Goal: Transaction & Acquisition: Download file/media

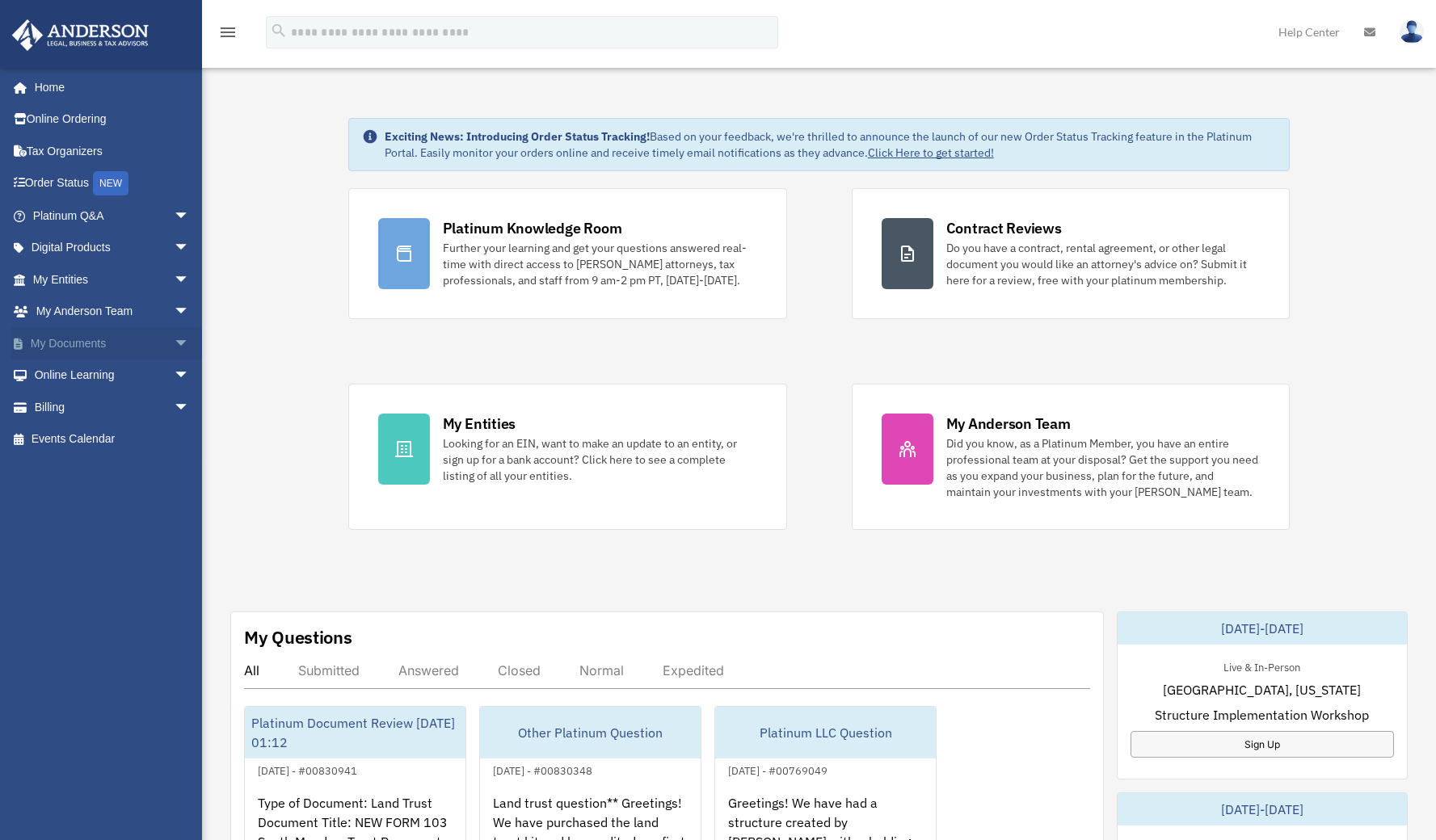
click at [127, 334] on link "My Documents arrow_drop_down" at bounding box center [112, 344] width 203 height 33
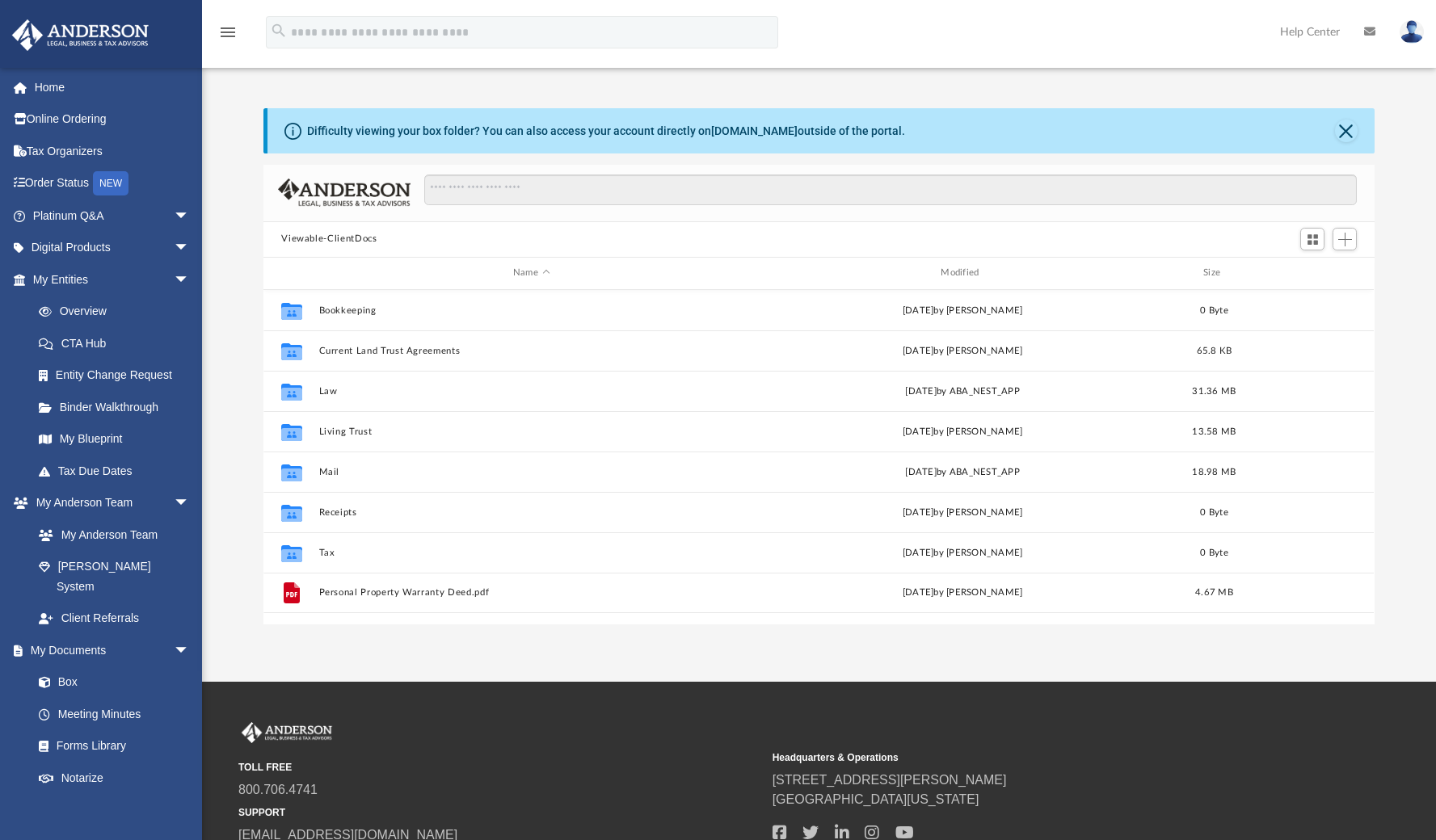
scroll to position [355, 1099]
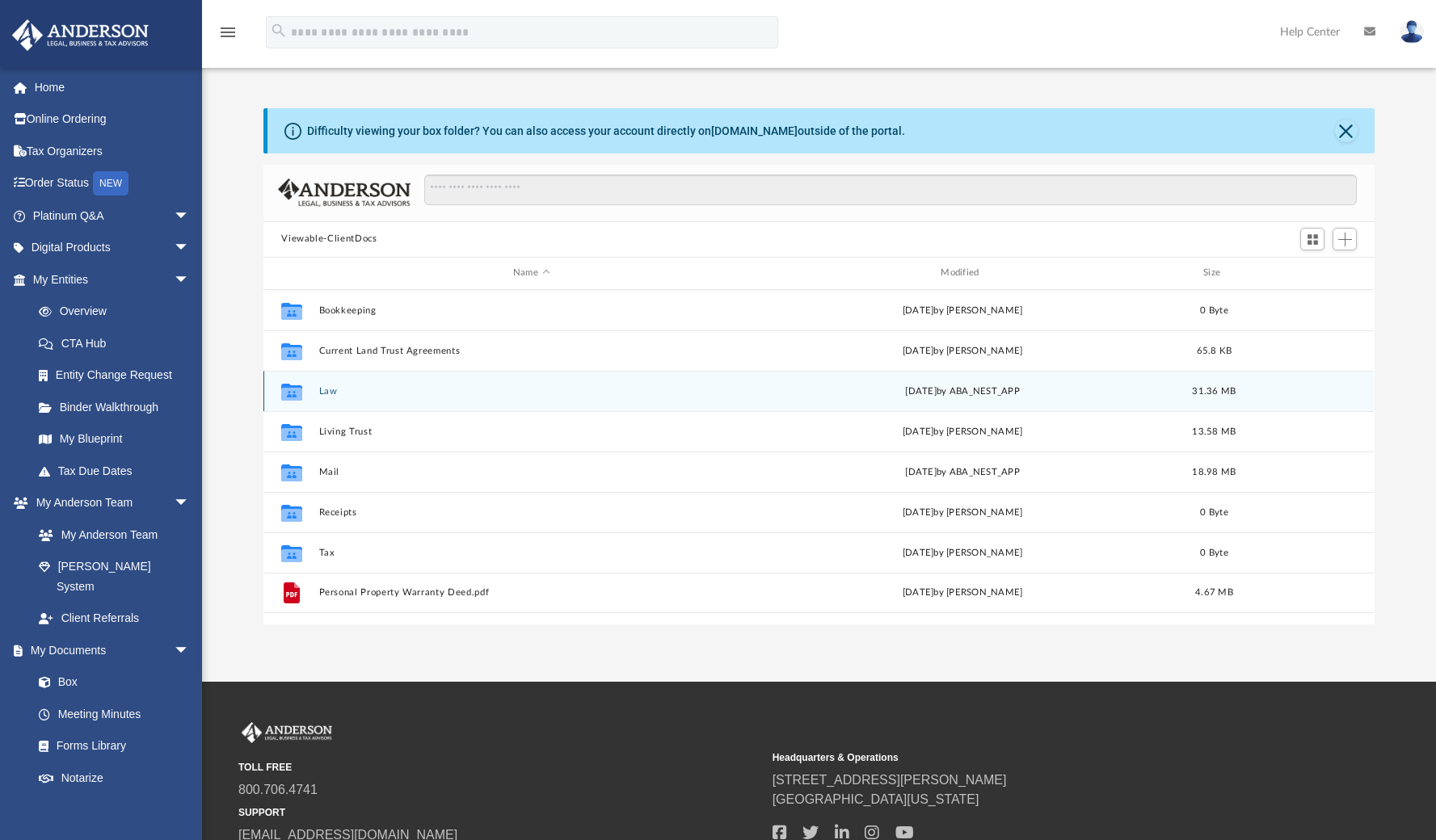
click at [329, 389] on button "Law" at bounding box center [531, 391] width 425 height 11
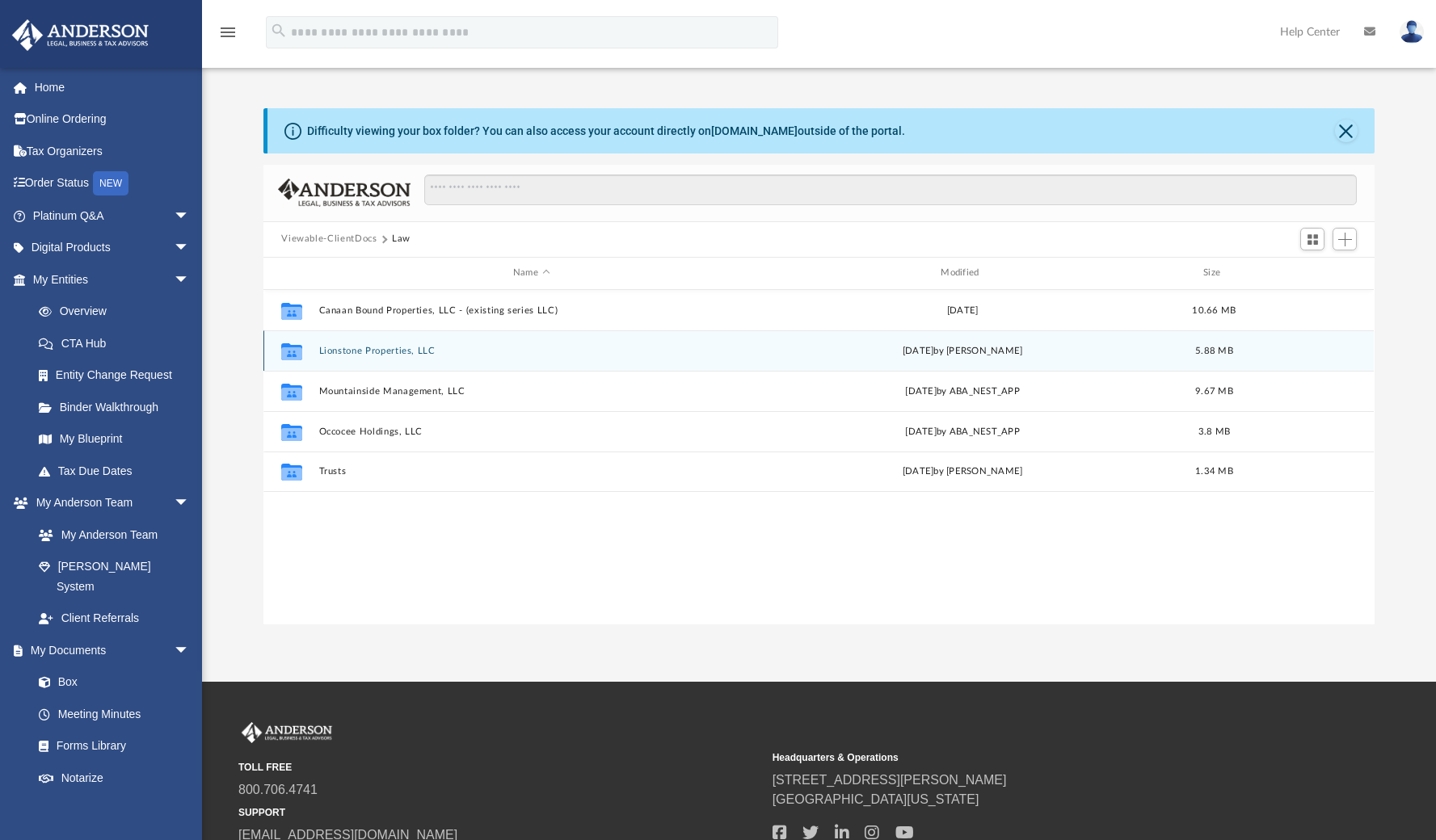
click at [397, 352] on button "Lionstone Properties, LLC" at bounding box center [531, 350] width 425 height 11
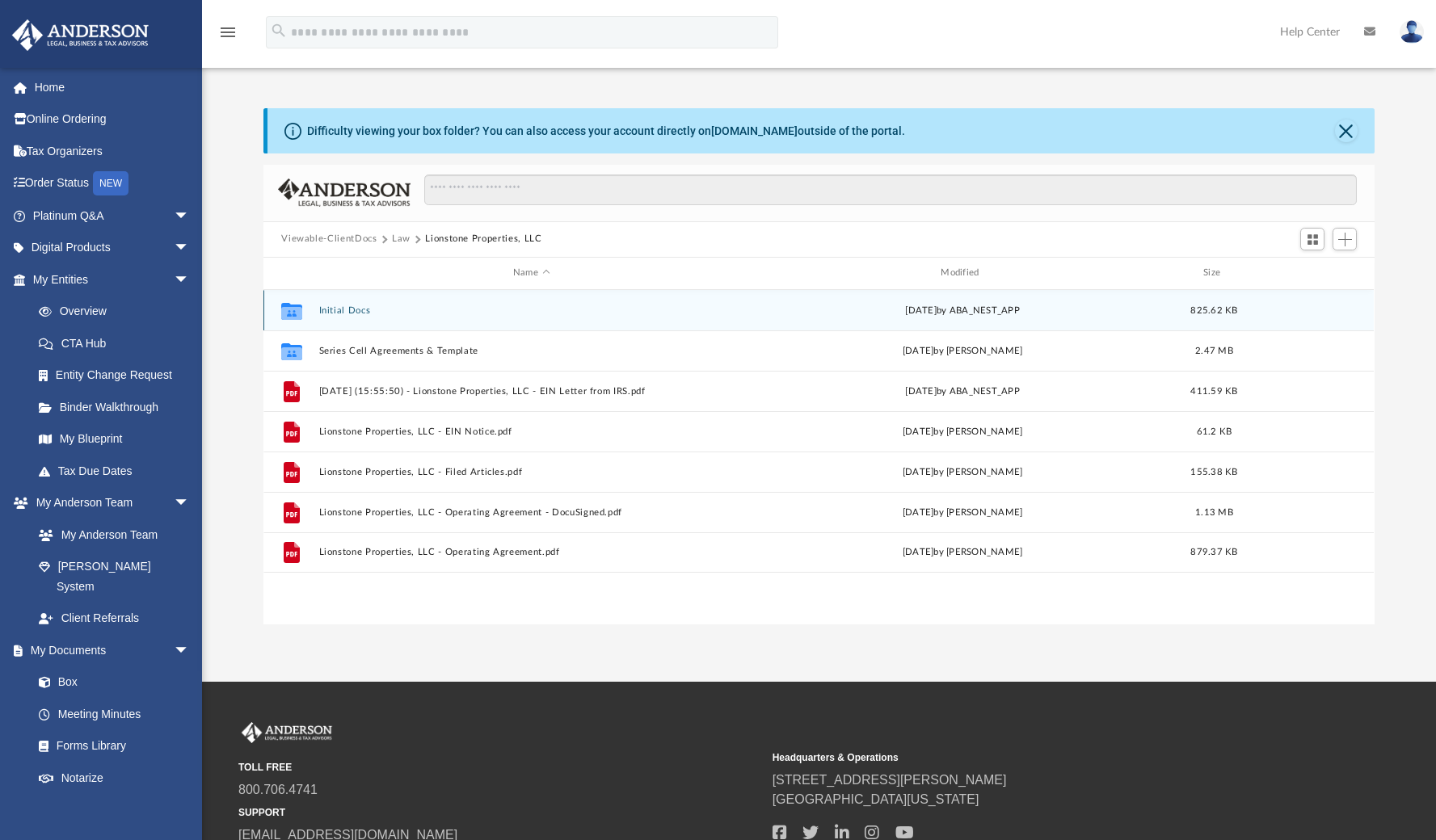
click at [349, 312] on button "Initial Docs" at bounding box center [531, 310] width 425 height 11
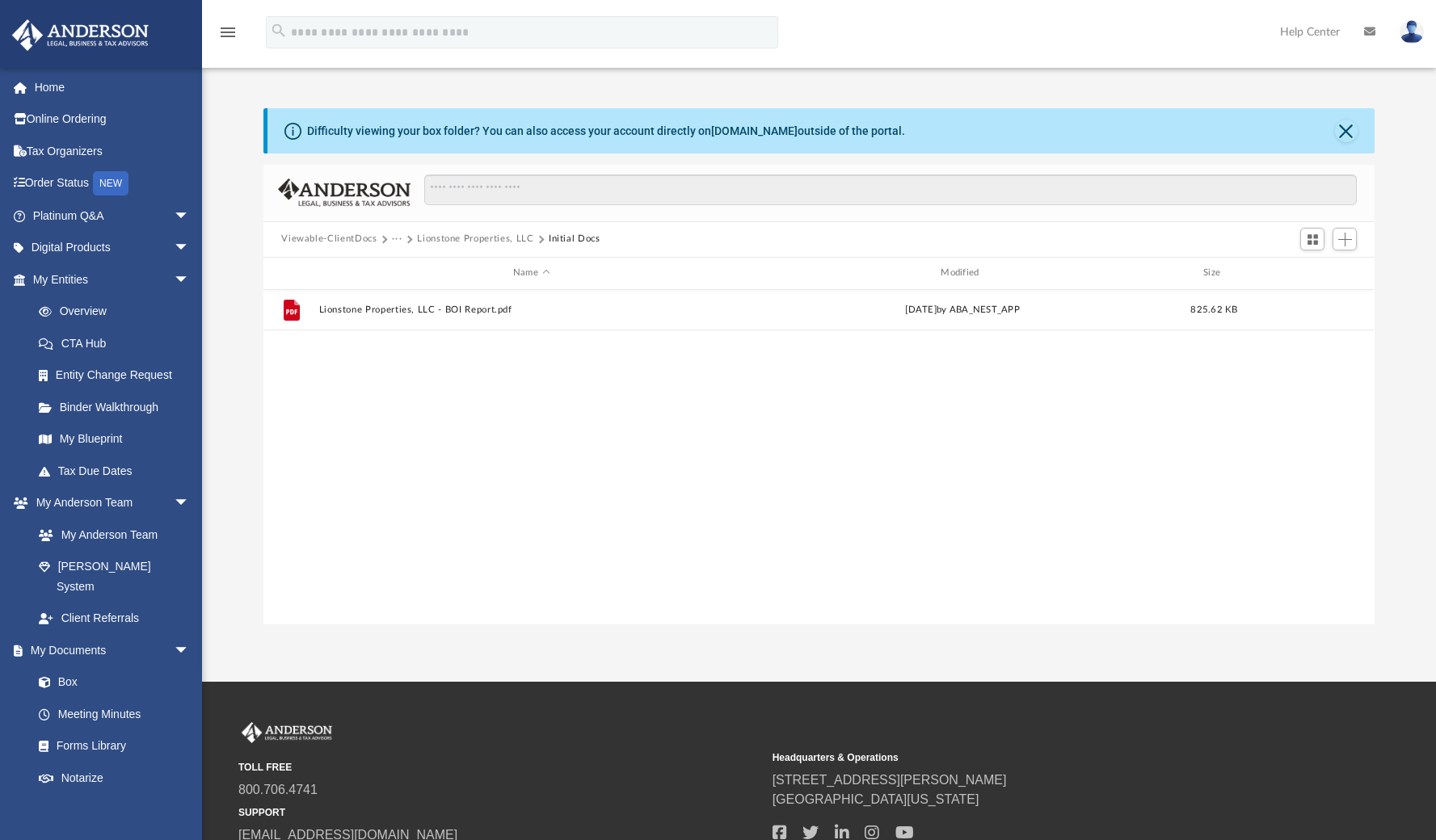
click at [493, 237] on button "Lionstone Properties, LLC" at bounding box center [475, 238] width 116 height 14
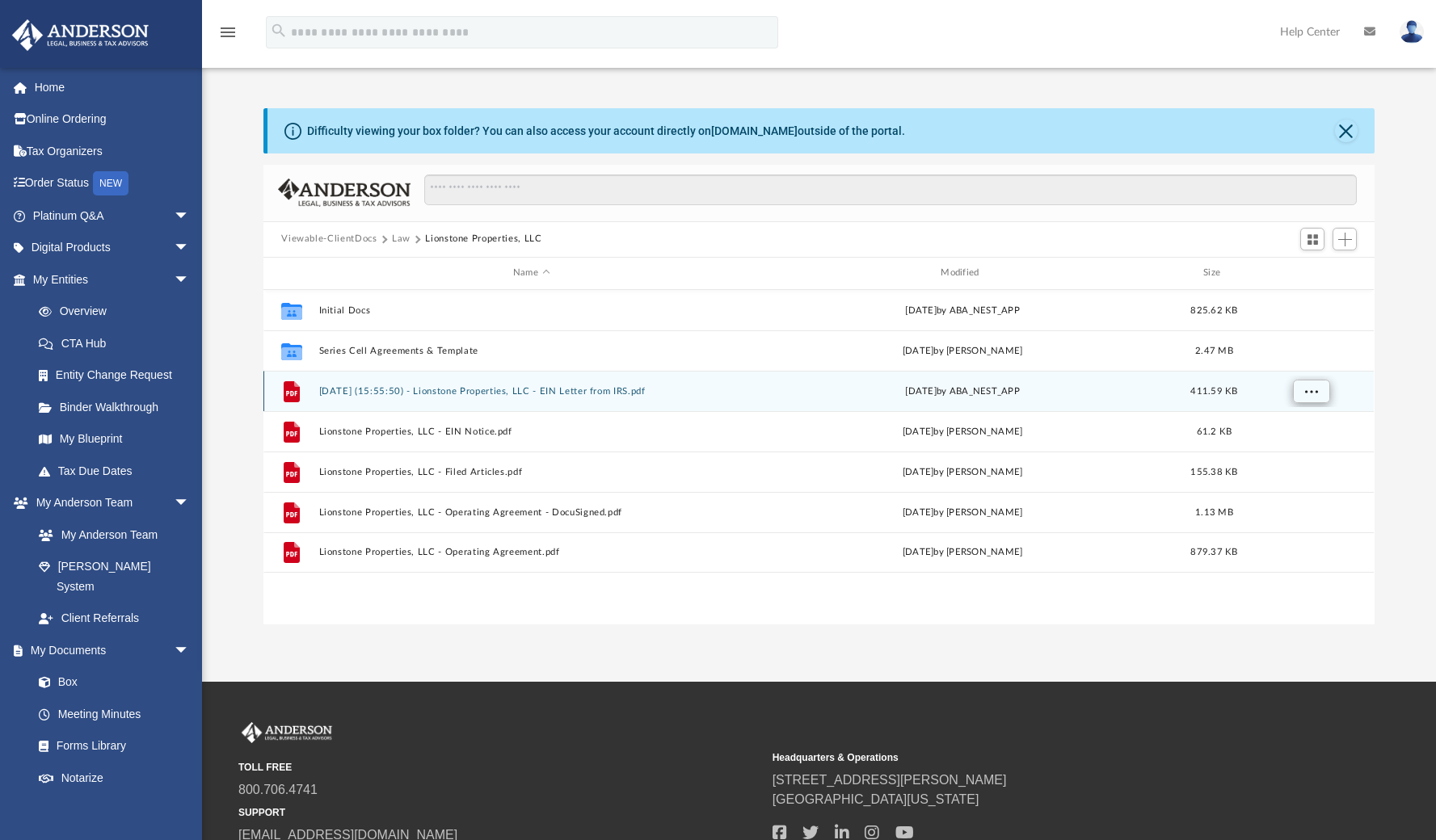
click at [1318, 391] on button "More options" at bounding box center [1311, 391] width 37 height 24
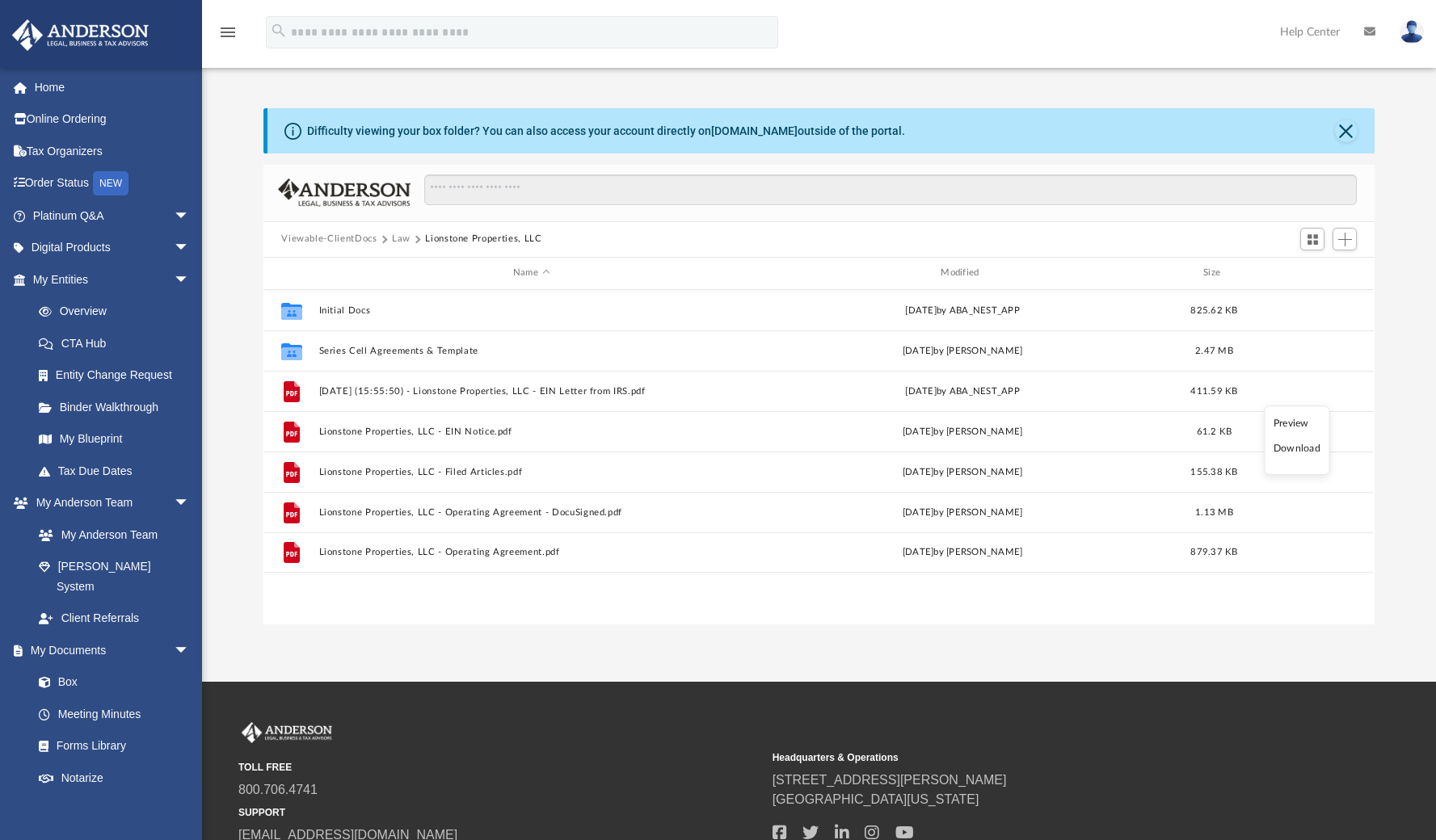
click at [1292, 450] on li "Download" at bounding box center [1297, 448] width 47 height 17
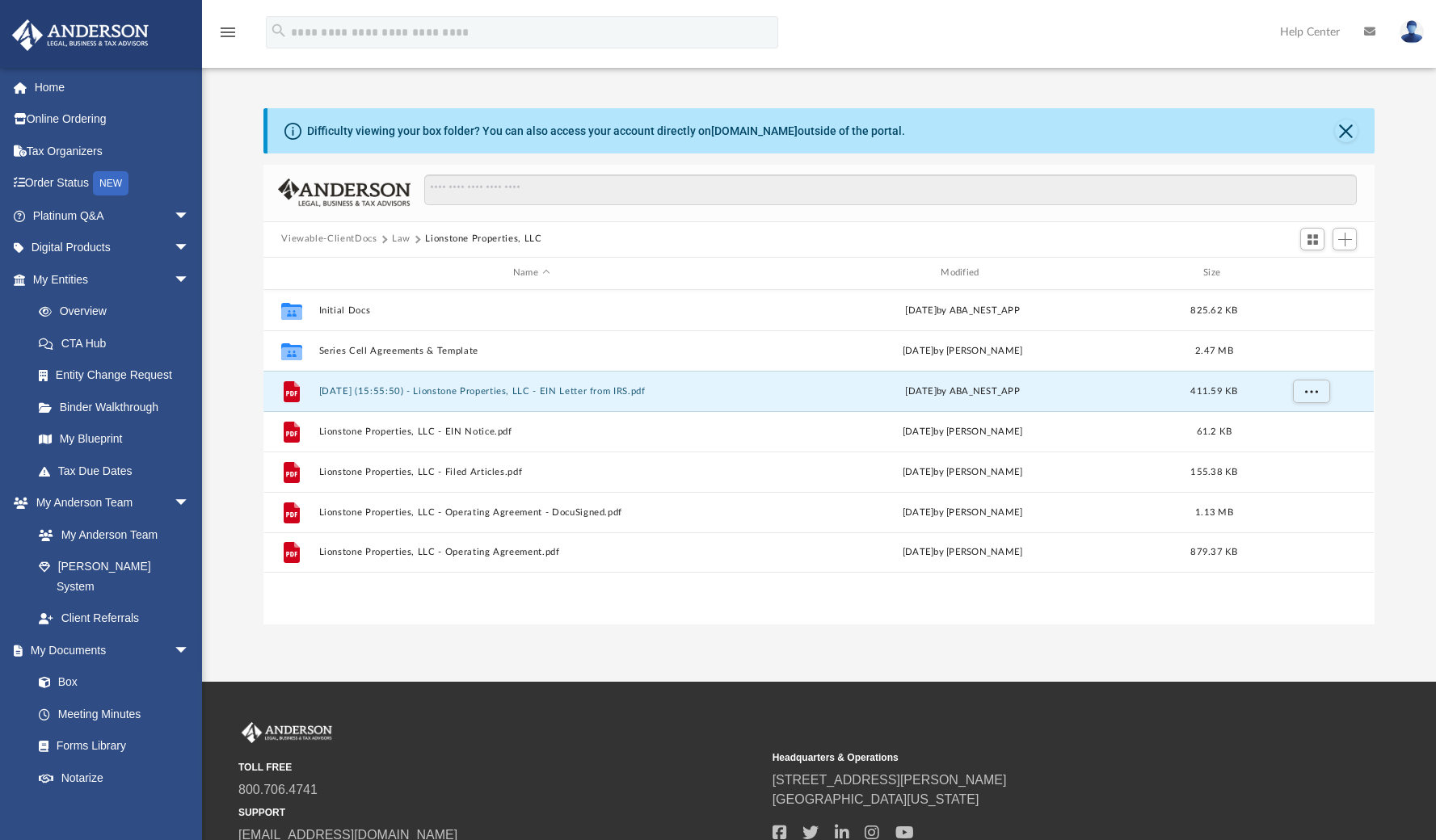
click at [394, 240] on button "Law" at bounding box center [401, 238] width 18 height 14
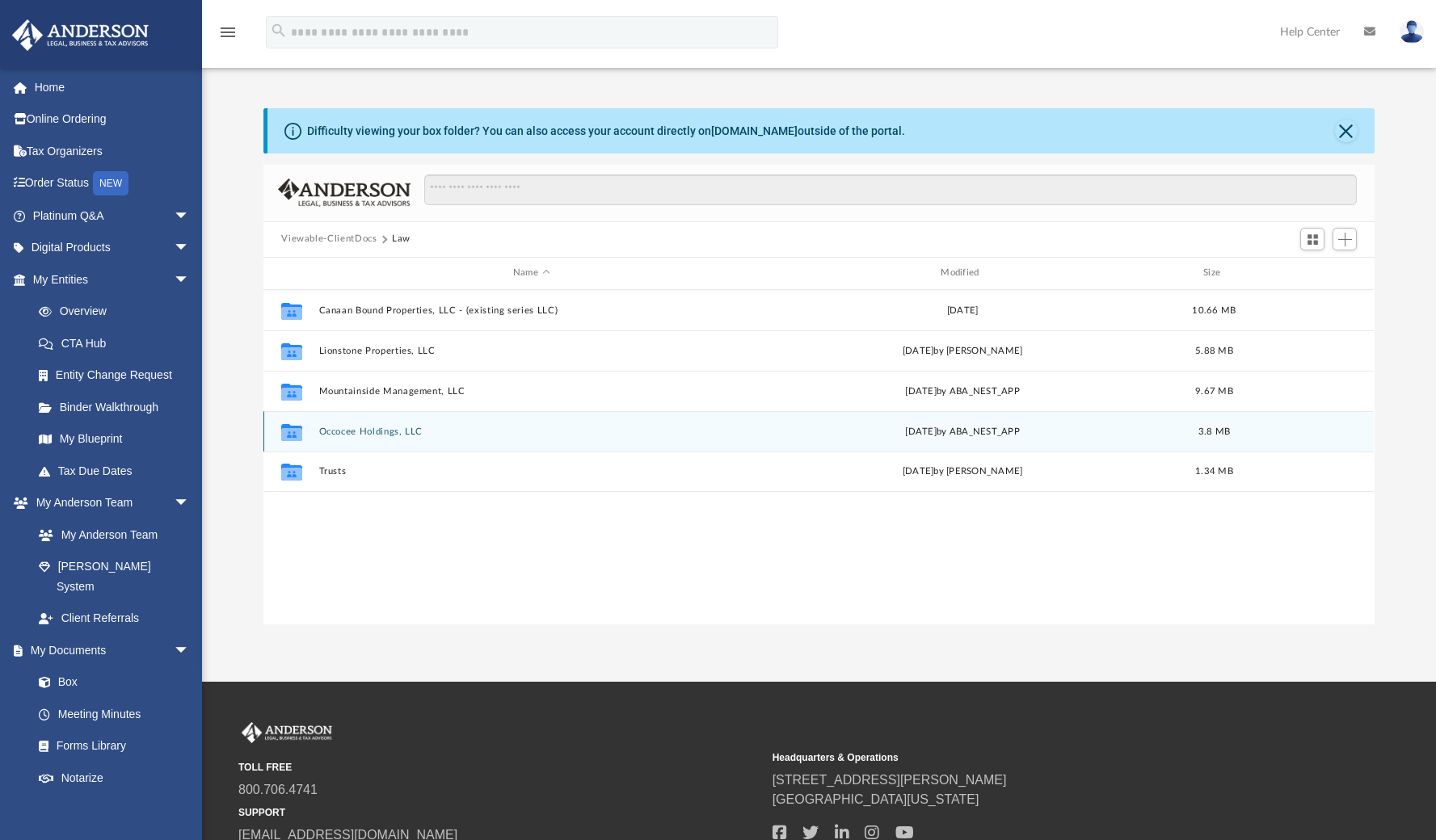
click at [383, 431] on button "Occocee Holdings, LLC" at bounding box center [531, 431] width 425 height 11
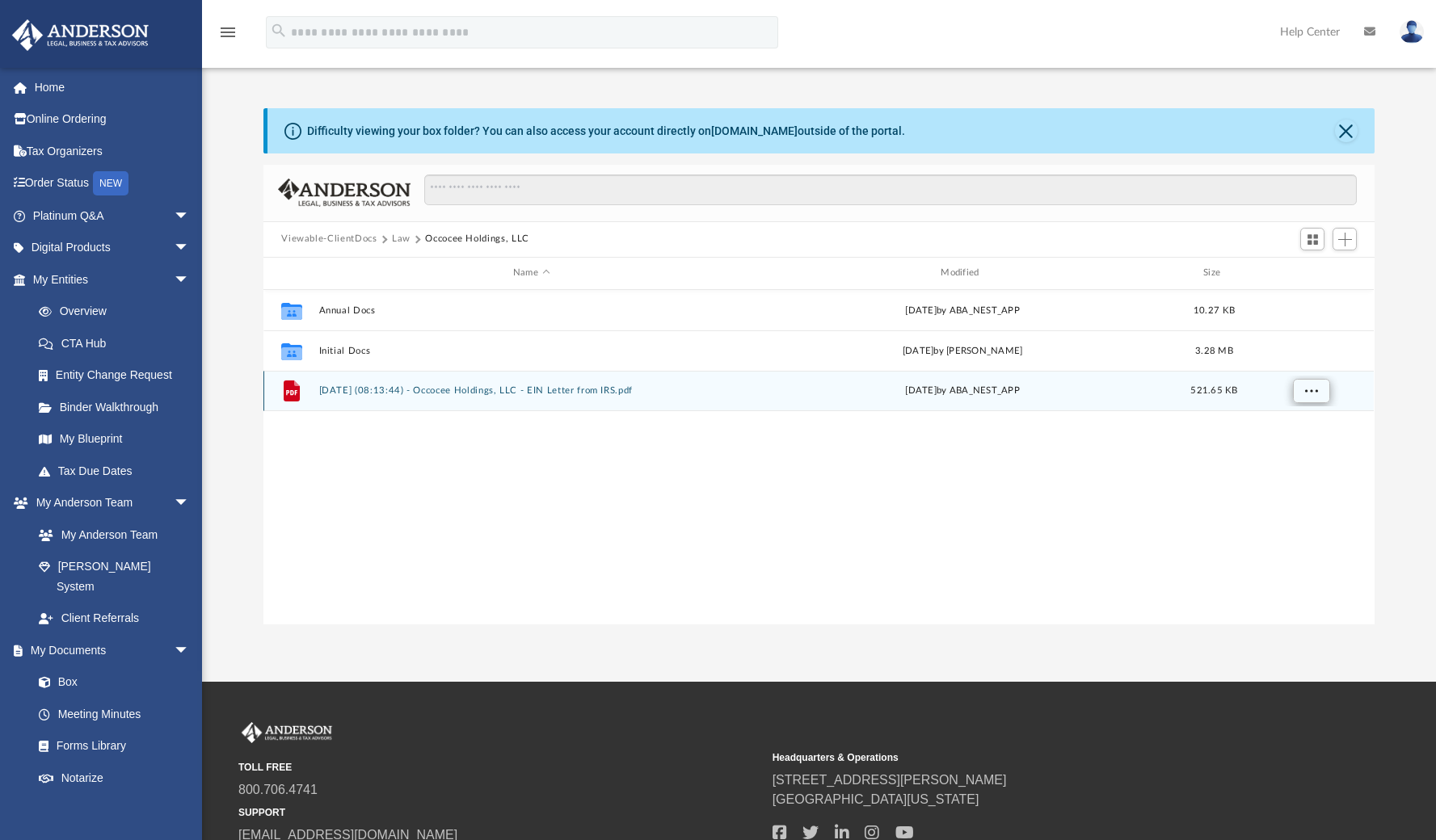
click at [1313, 397] on button "More options" at bounding box center [1311, 391] width 37 height 24
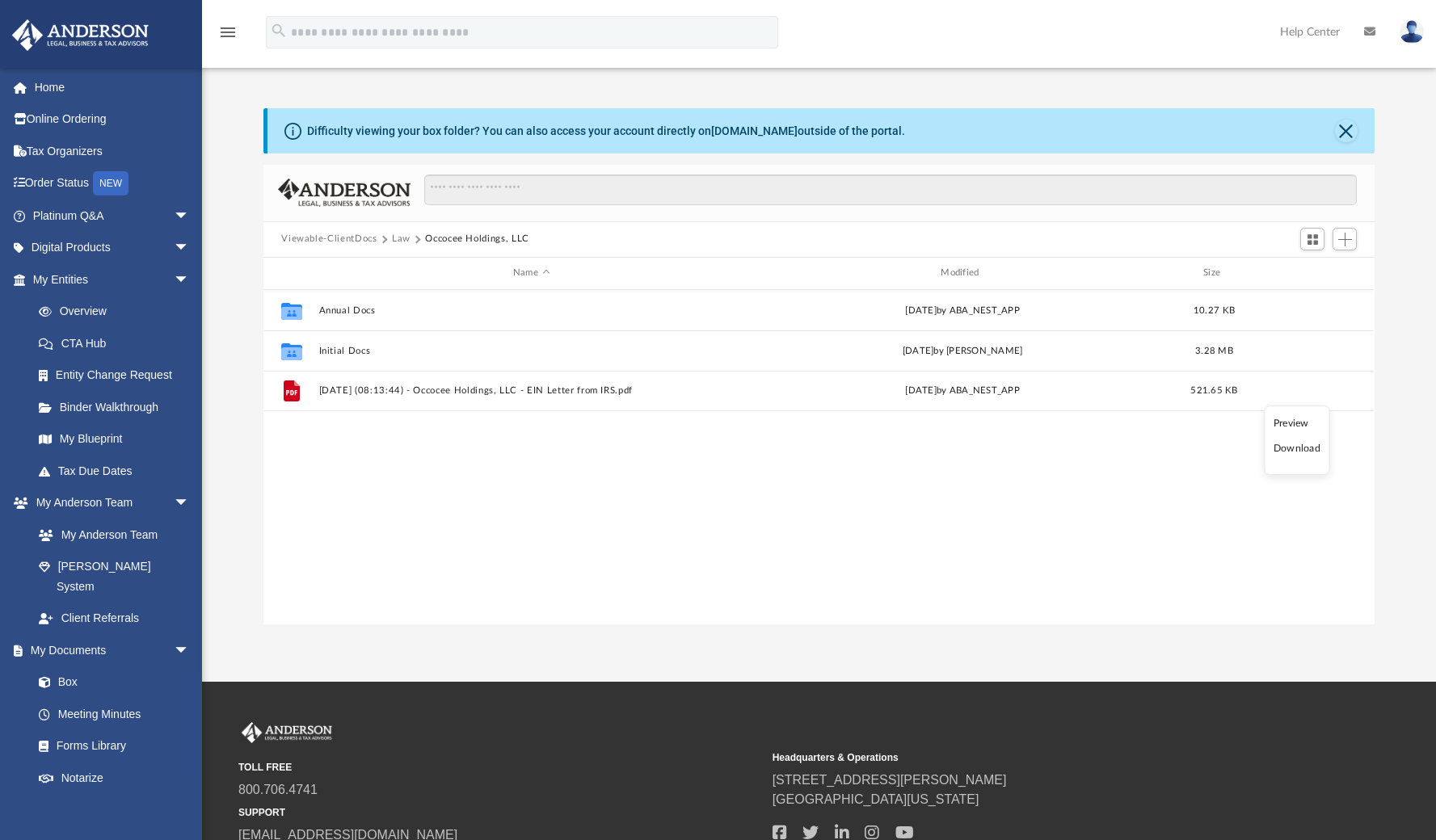
click at [1299, 449] on li "Download" at bounding box center [1297, 448] width 47 height 17
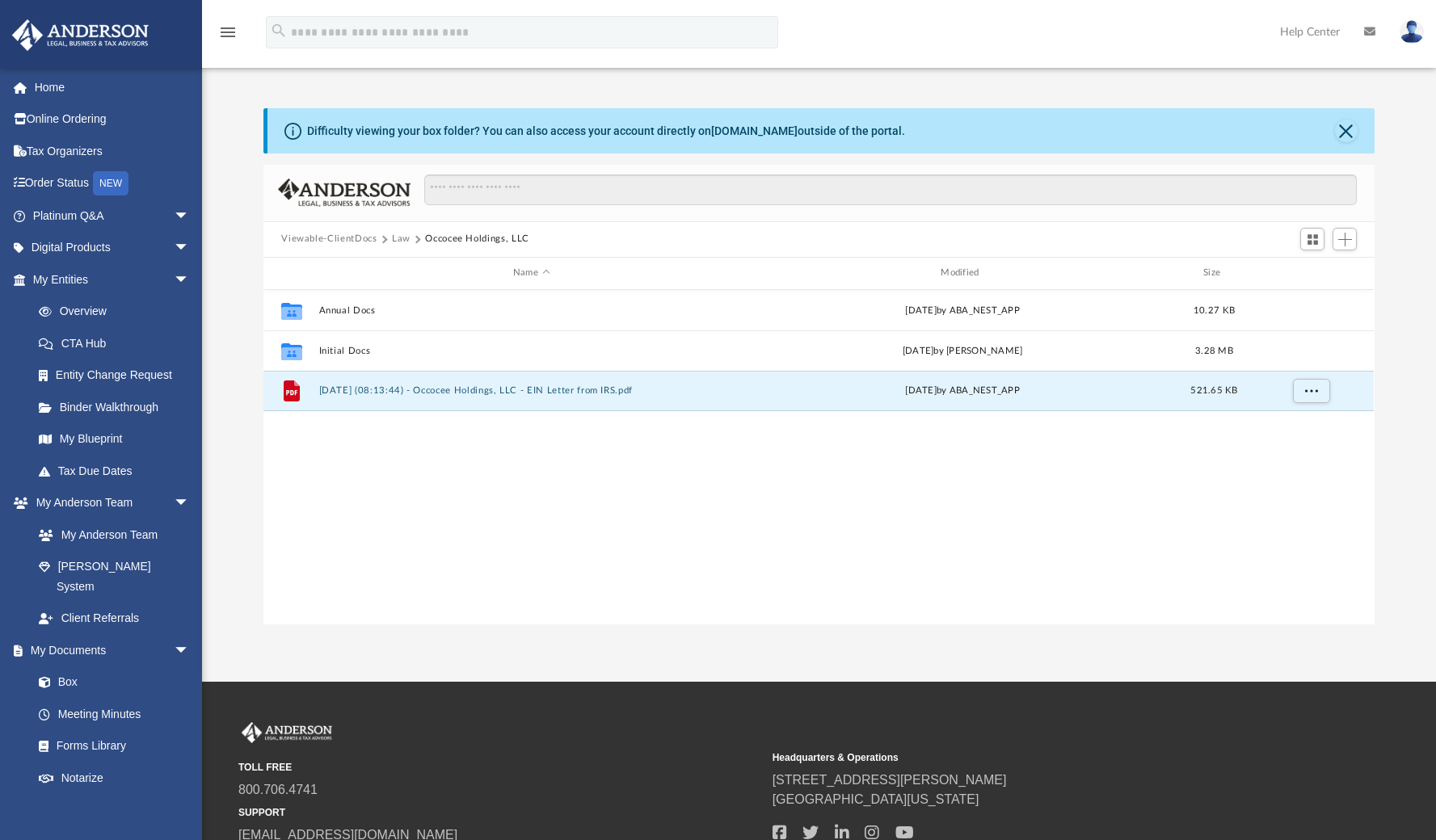
click at [401, 241] on button "Law" at bounding box center [401, 238] width 18 height 14
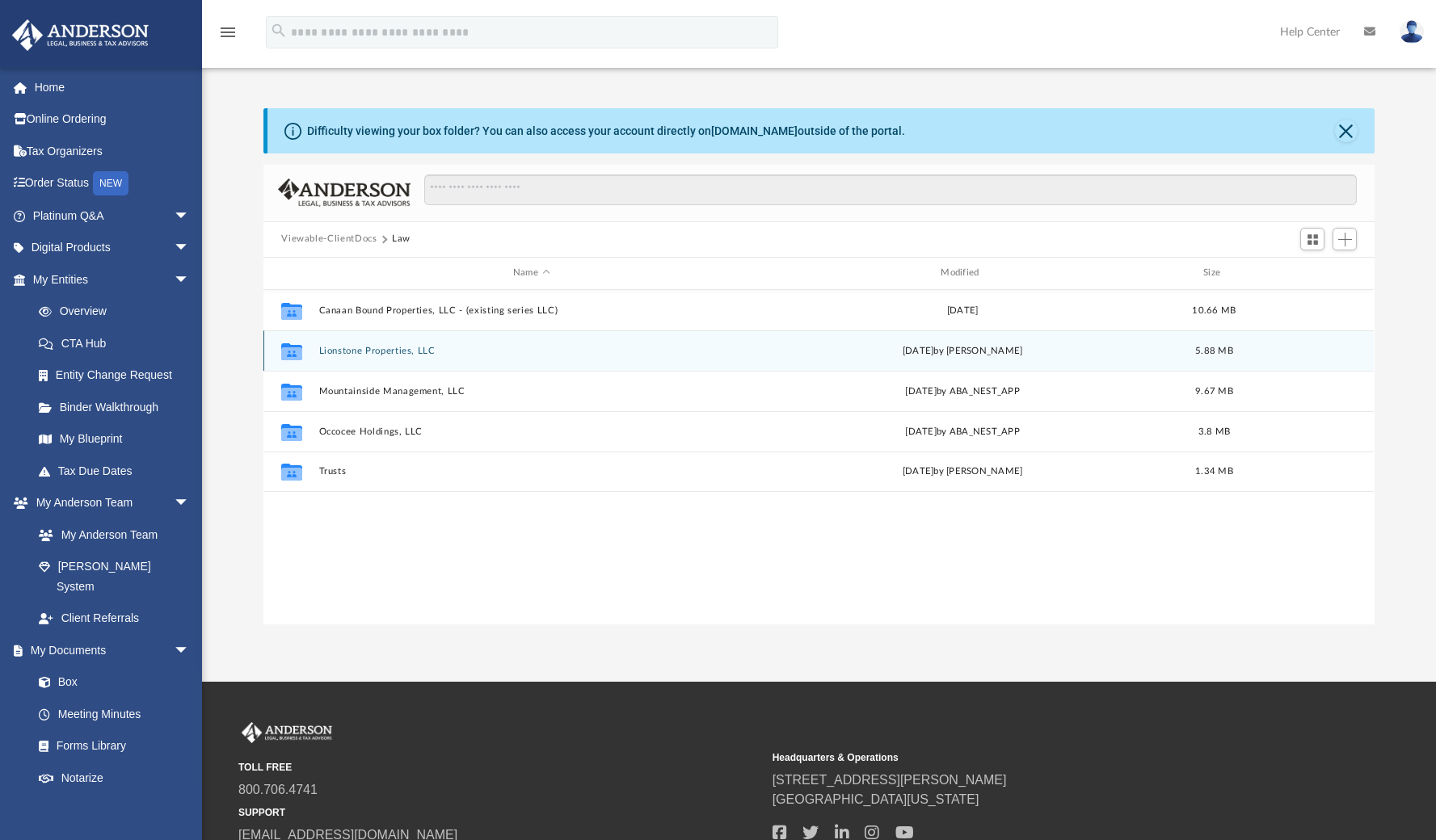
click at [390, 352] on button "Lionstone Properties, LLC" at bounding box center [531, 350] width 425 height 11
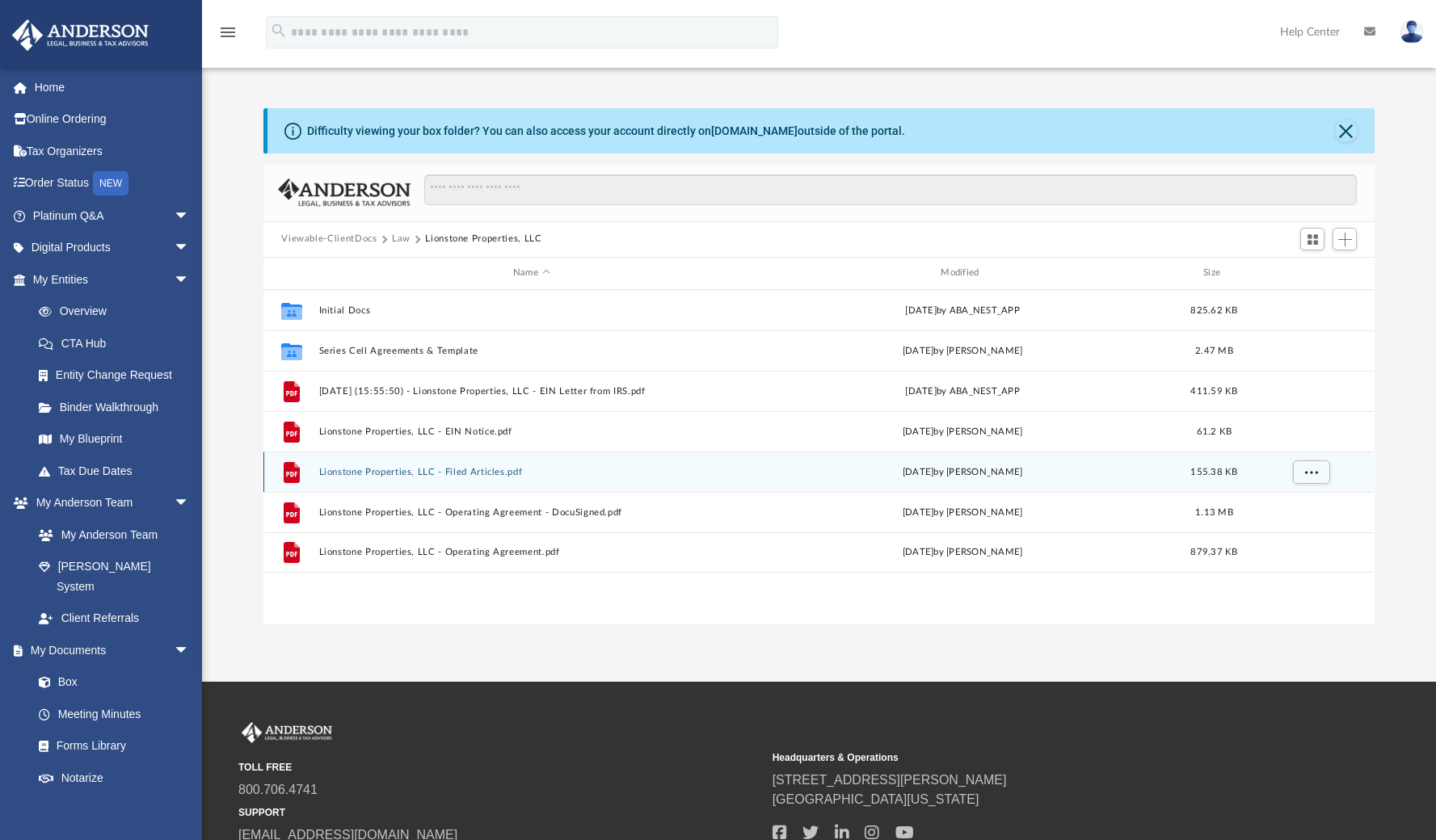
click at [486, 473] on button "Lionstone Properties, LLC - Filed Articles.pdf" at bounding box center [531, 471] width 425 height 11
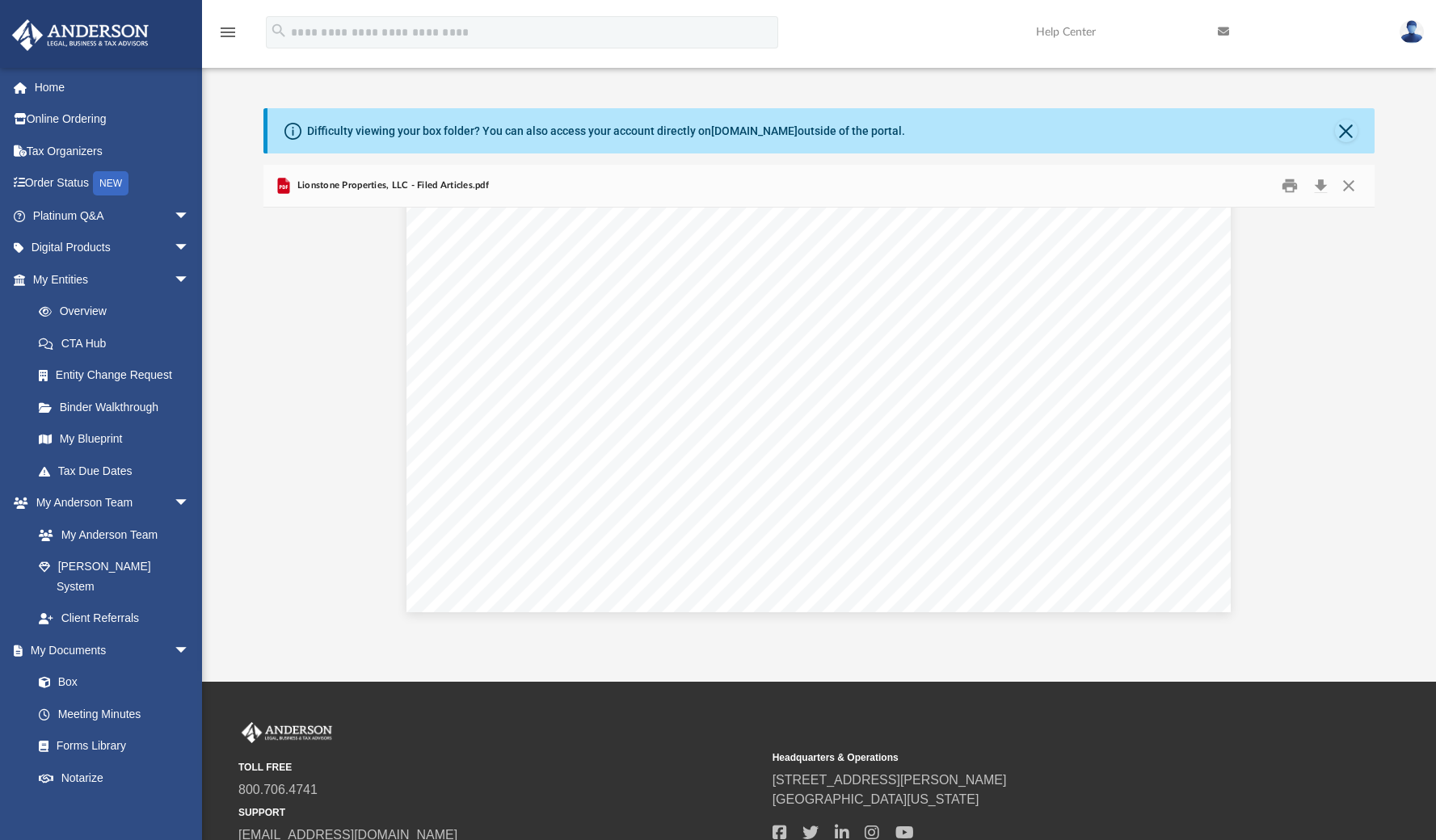
scroll to position [0, 0]
click at [1322, 178] on button "Download" at bounding box center [1320, 185] width 29 height 25
click at [1425, 307] on div "Difficulty viewing your box folder? You can also access your account directly o…" at bounding box center [818, 367] width 1234 height 516
